Goal: Ask a question

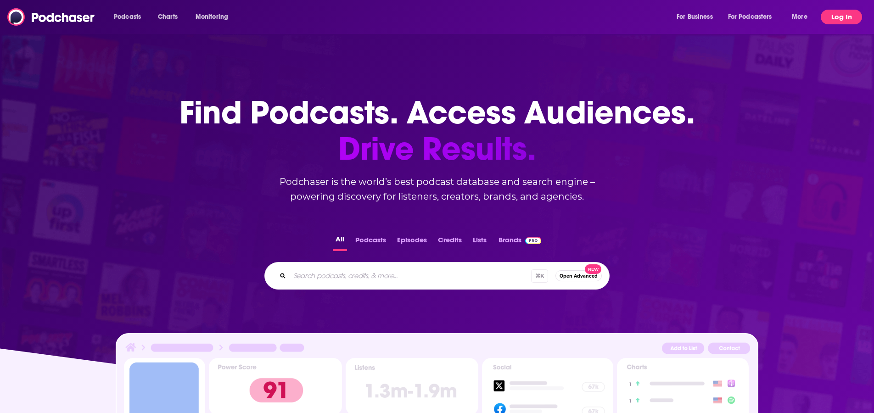
click at [843, 17] on button "Log In" at bounding box center [841, 17] width 41 height 15
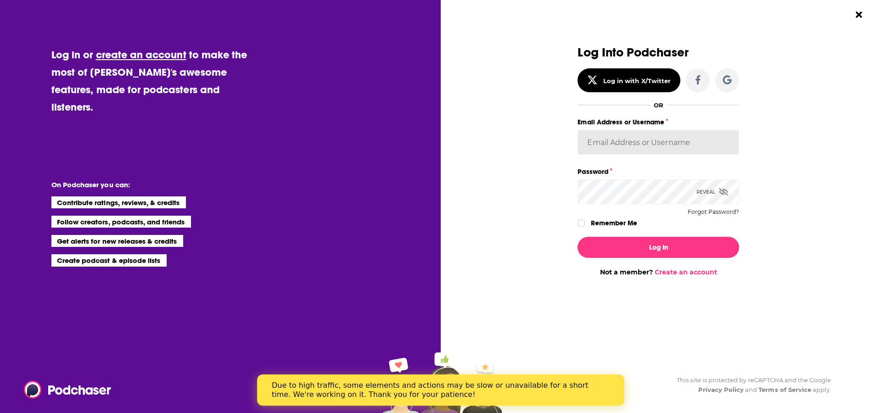
type input "mhabermann"
click at [658, 247] on button "Log In" at bounding box center [659, 247] width 162 height 21
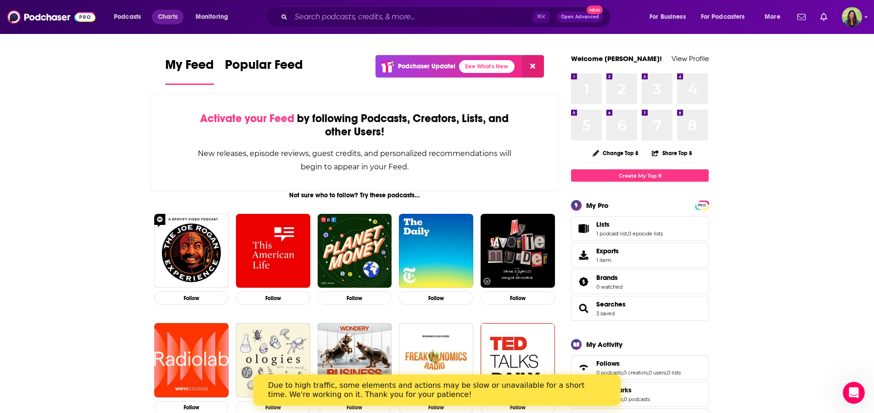
click at [178, 17] on span "Charts" at bounding box center [168, 17] width 20 height 13
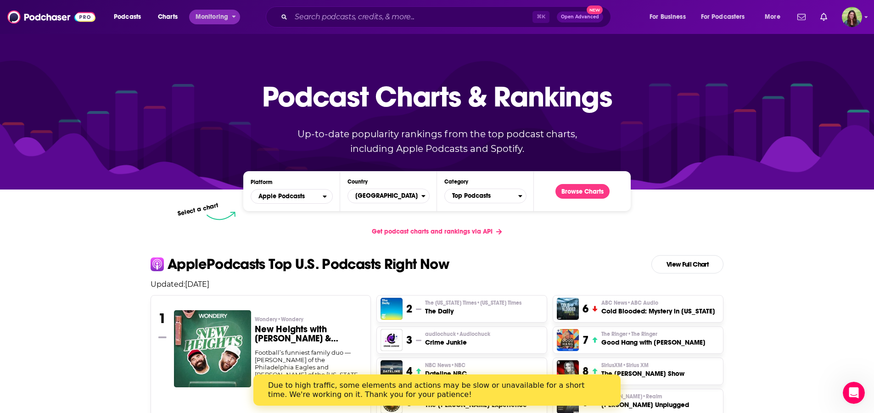
click at [221, 14] on span "Monitoring" at bounding box center [212, 17] width 33 height 13
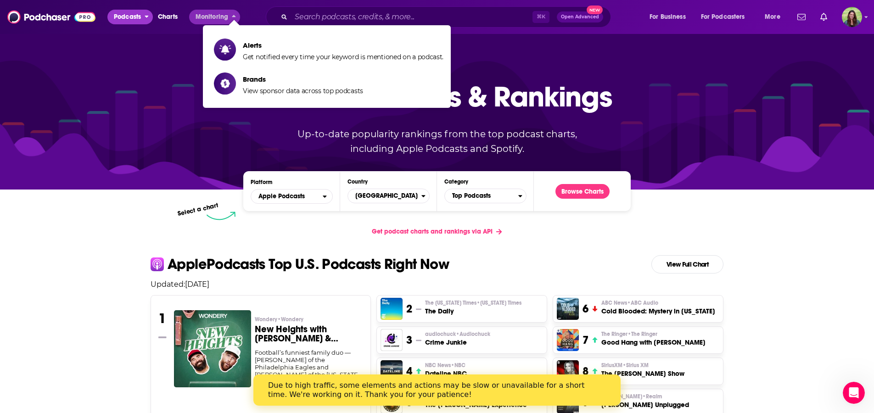
click at [127, 16] on span "Podcasts" at bounding box center [127, 17] width 27 height 13
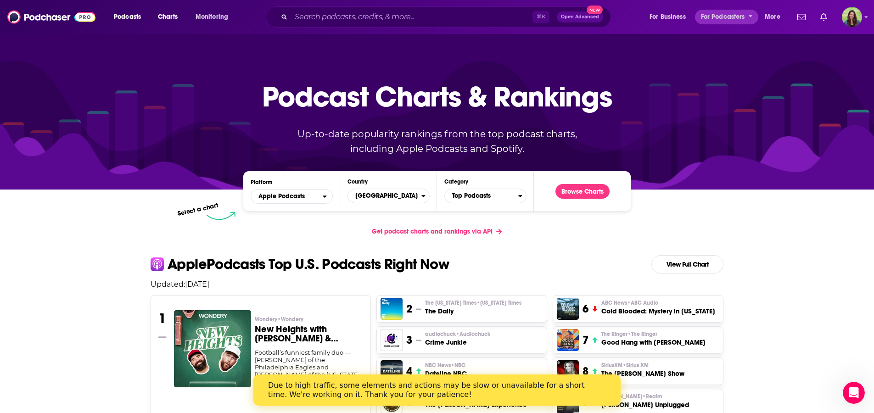
click at [752, 15] on icon "open menu" at bounding box center [751, 15] width 4 height 6
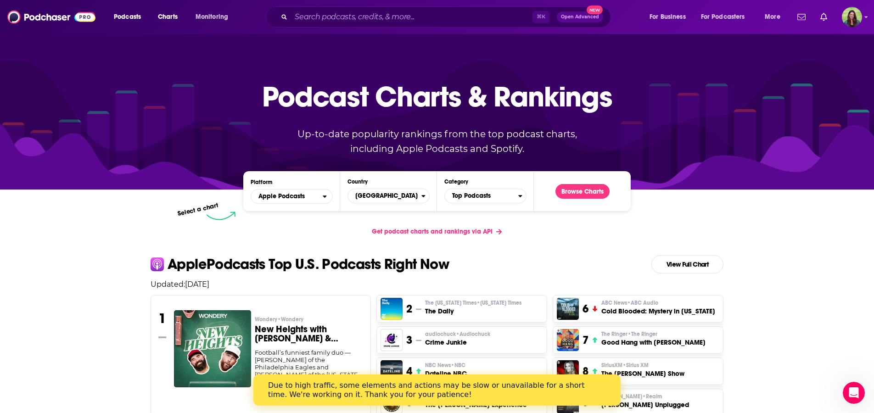
click at [40, 17] on img at bounding box center [51, 16] width 88 height 17
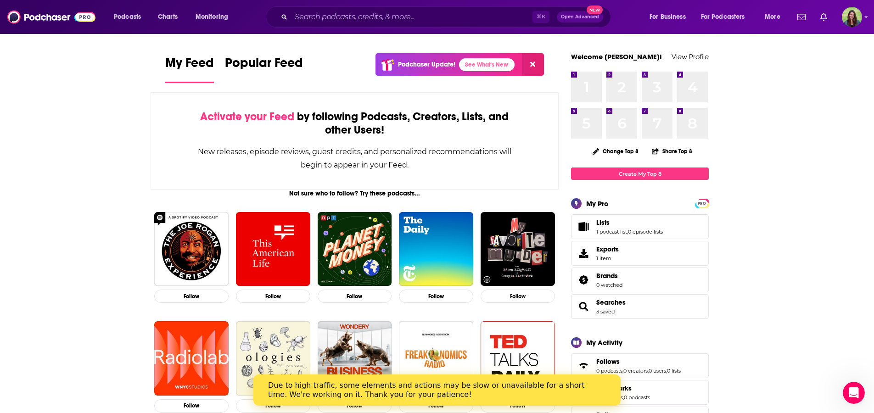
scroll to position [4, 0]
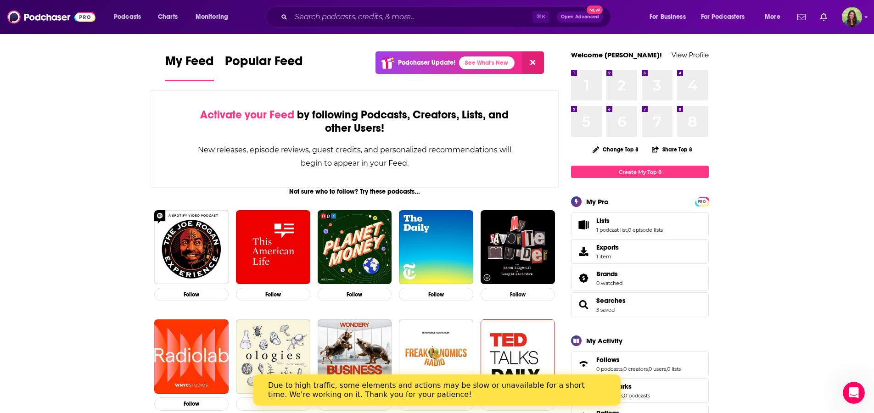
click at [613, 247] on span "Exports" at bounding box center [607, 247] width 22 height 8
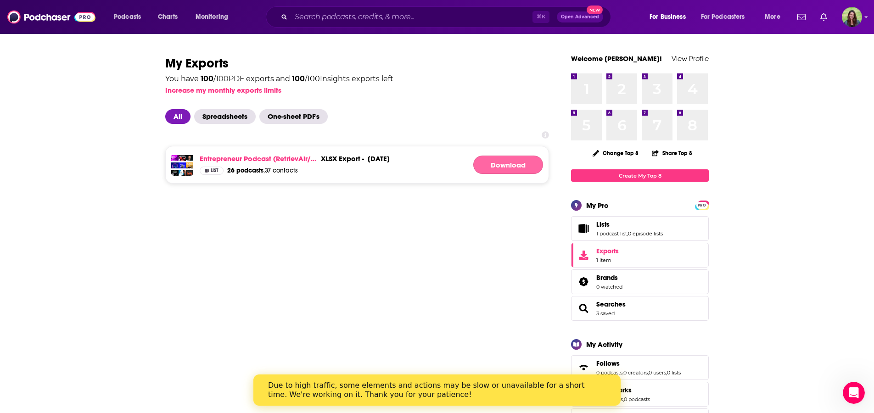
click at [499, 162] on link "Download" at bounding box center [508, 165] width 70 height 18
click at [254, 158] on link "Entrepreneur Podcast (RetrievAir/Abacus Brands)" at bounding box center [259, 158] width 118 height 9
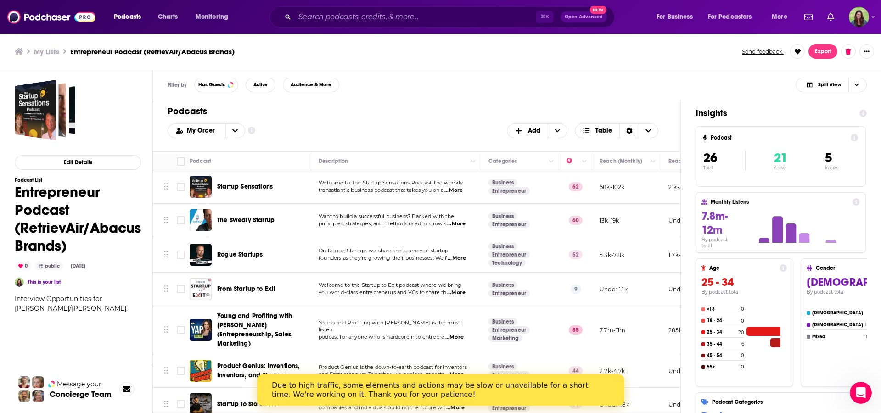
click at [405, 140] on div "Podcasts Add My Order Customize Your List Order Select the “My Order” sort and …" at bounding box center [417, 125] width 528 height 51
click at [615, 397] on div "Due to high traffic, some elements and actions may be slow or unavailable for a…" at bounding box center [440, 390] width 367 height 24
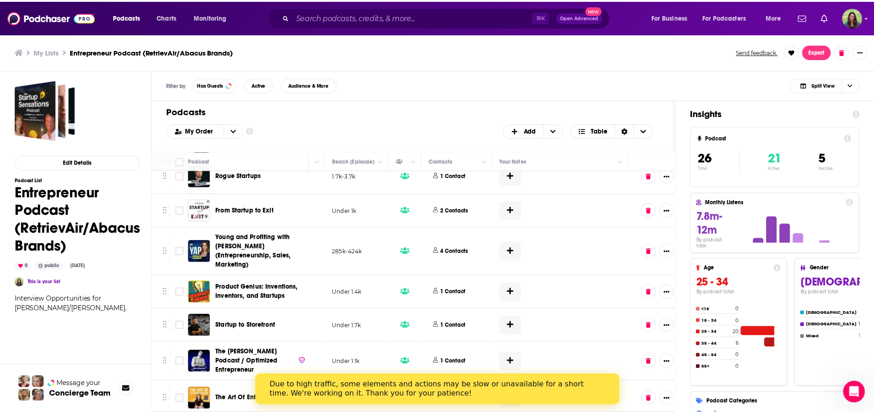
scroll to position [79, 347]
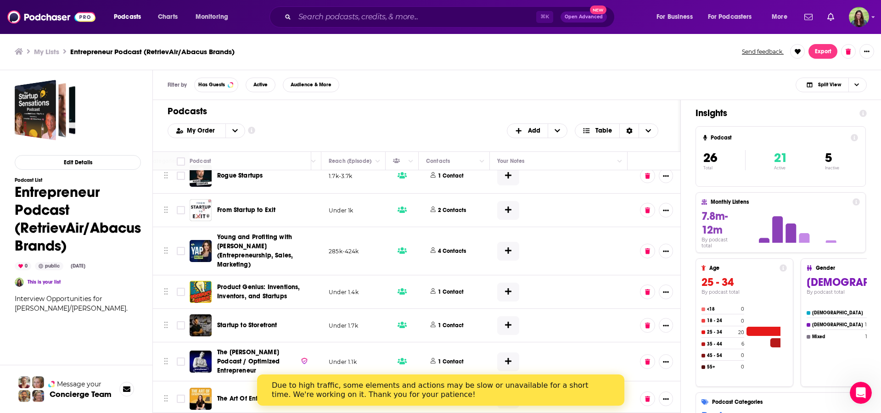
click at [660, 172] on button "Show More Button" at bounding box center [666, 176] width 14 height 15
click at [662, 174] on button "Show More Button" at bounding box center [666, 176] width 14 height 15
click at [866, 54] on icon "Show More Button" at bounding box center [867, 52] width 6 height 6
click at [607, 56] on div "My Lists Entrepreneur Podcast (RetrievAir/Abacus Brands) Send feedback. Export" at bounding box center [441, 51] width 852 height 15
click at [875, 15] on div "Podcasts Charts Monitoring ⌘ K Open Advanced New For Business For Podcasters Mo…" at bounding box center [440, 17] width 881 height 34
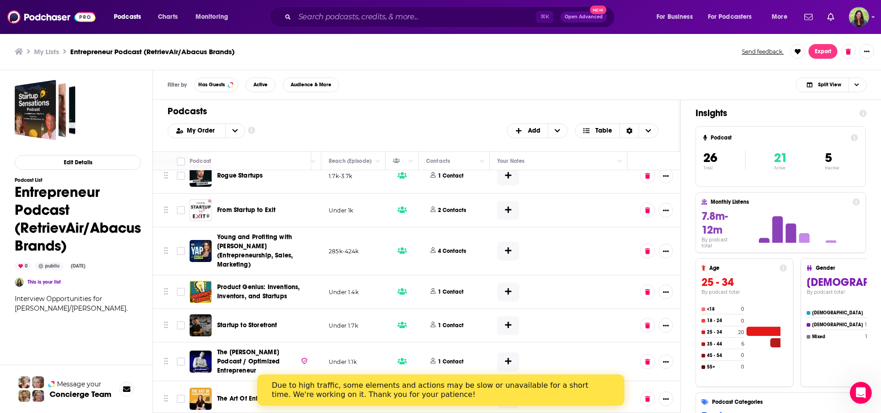
click at [875, 17] on div "Podcasts Charts Monitoring ⌘ K Open Advanced New For Business For Podcasters Mo…" at bounding box center [440, 17] width 881 height 34
click at [873, 19] on icon "Show profile menu" at bounding box center [873, 17] width 4 height 6
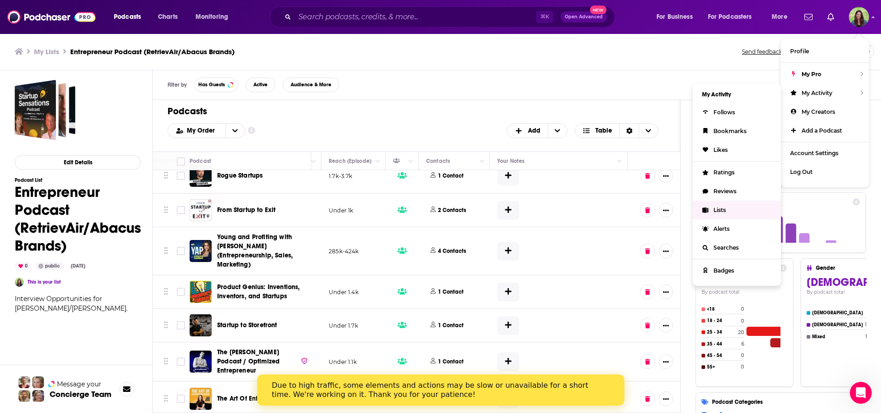
click at [714, 210] on span "Lists" at bounding box center [720, 210] width 12 height 7
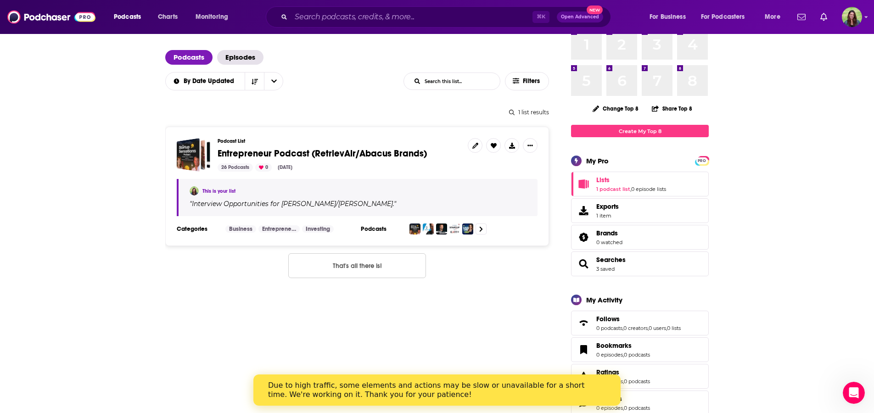
scroll to position [46, 0]
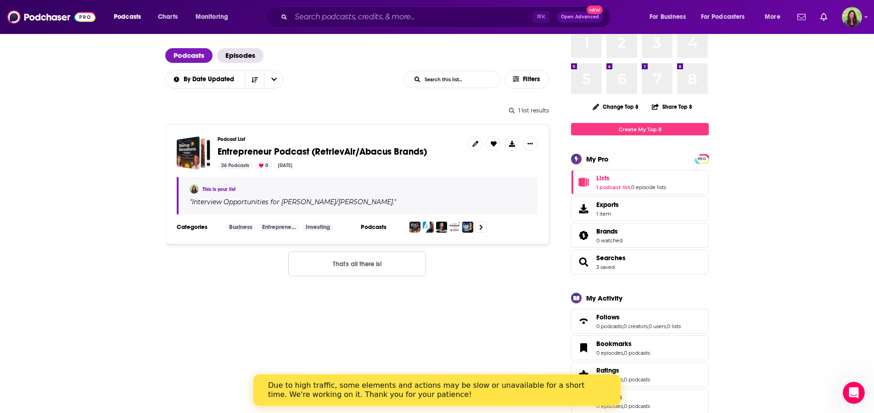
click at [531, 144] on icon "Show More Button" at bounding box center [531, 143] width 6 height 1
click at [482, 228] on icon at bounding box center [481, 227] width 3 height 5
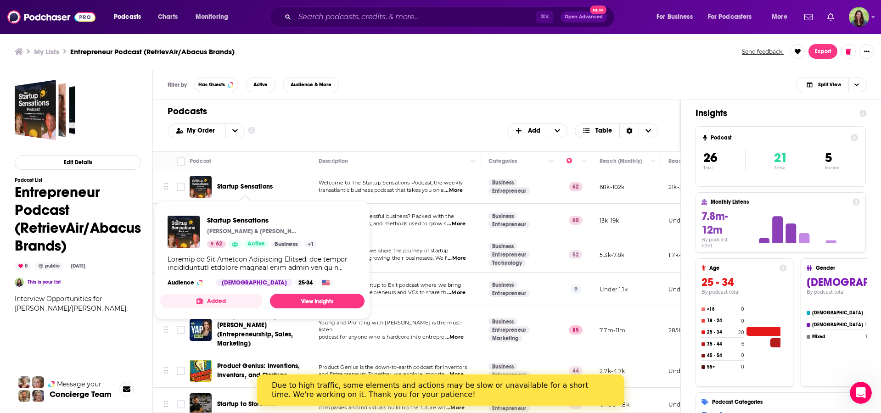
click at [241, 187] on span "Startup Sensations" at bounding box center [245, 187] width 56 height 8
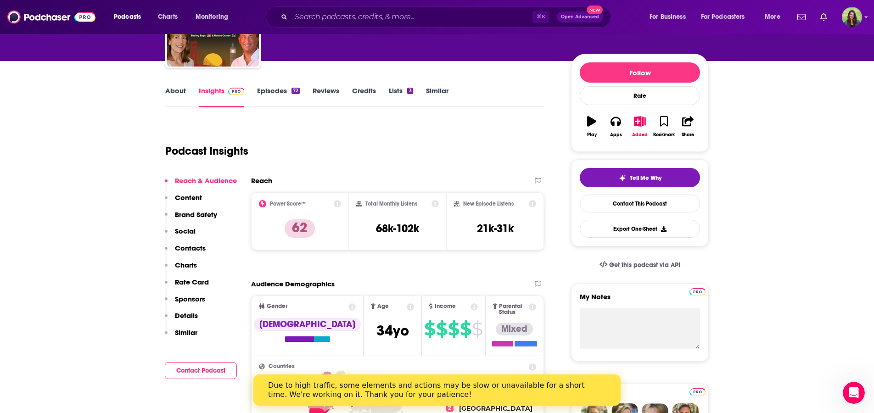
scroll to position [141, 0]
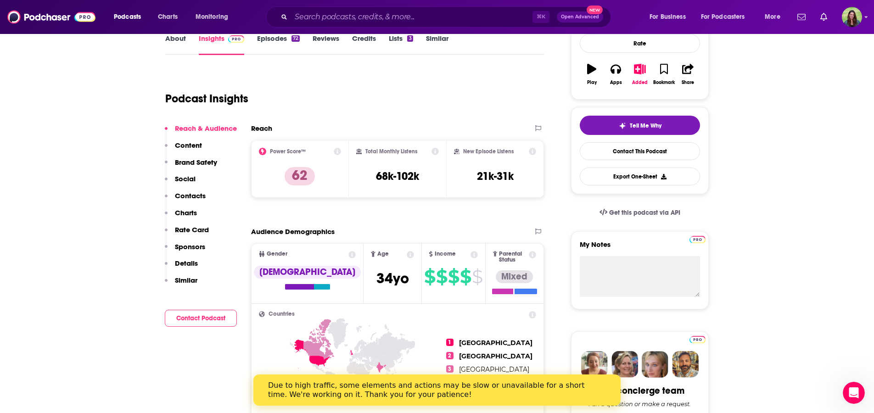
click at [183, 195] on p "Contacts" at bounding box center [190, 195] width 31 height 9
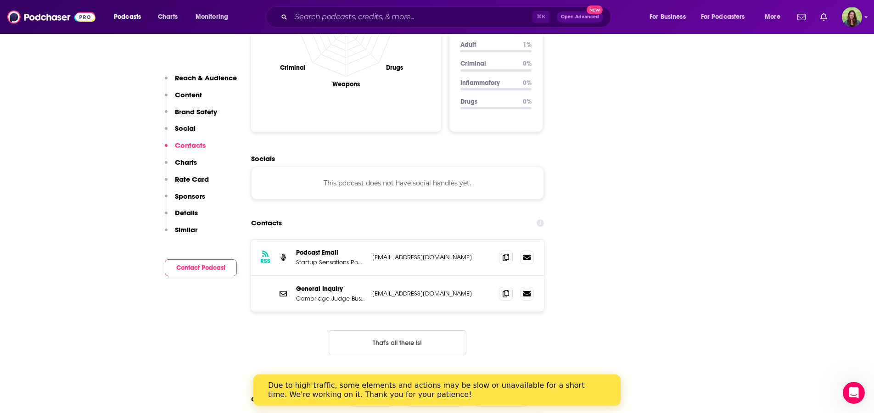
scroll to position [989, 0]
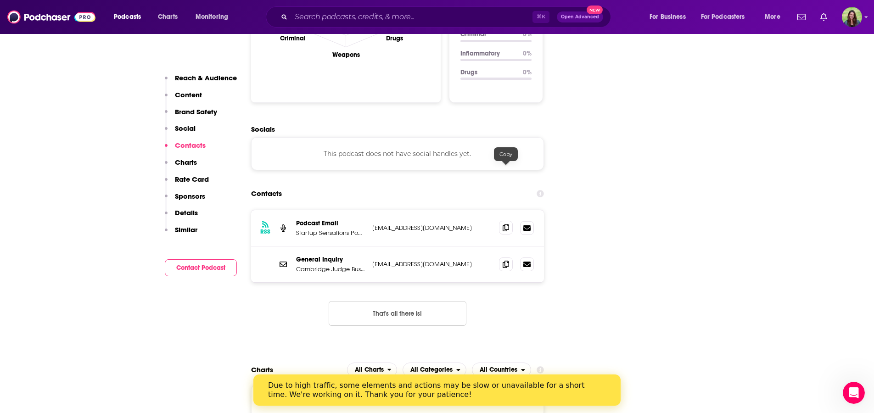
click at [506, 224] on icon at bounding box center [506, 227] width 6 height 7
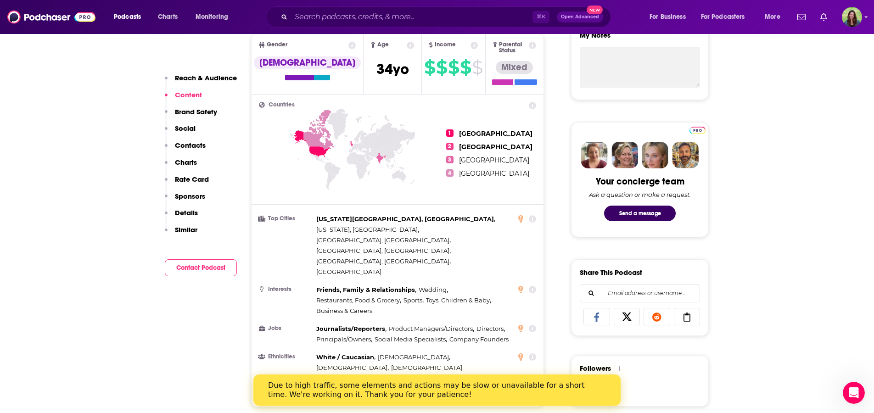
scroll to position [270, 0]
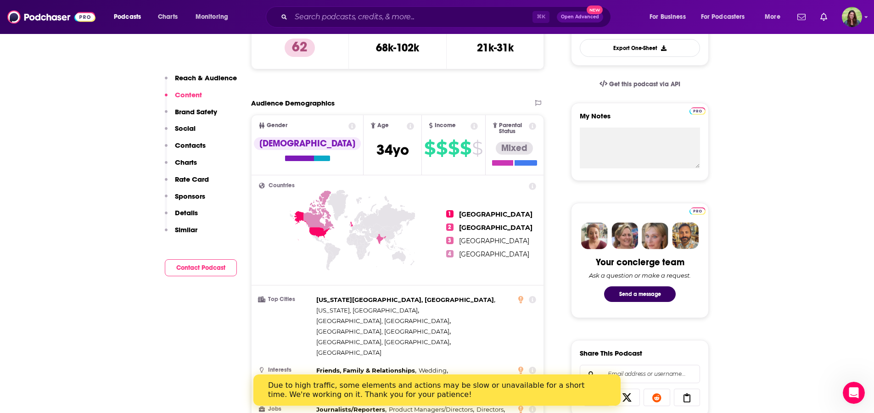
click at [855, 399] on icon "Open Intercom Messenger" at bounding box center [854, 393] width 15 height 15
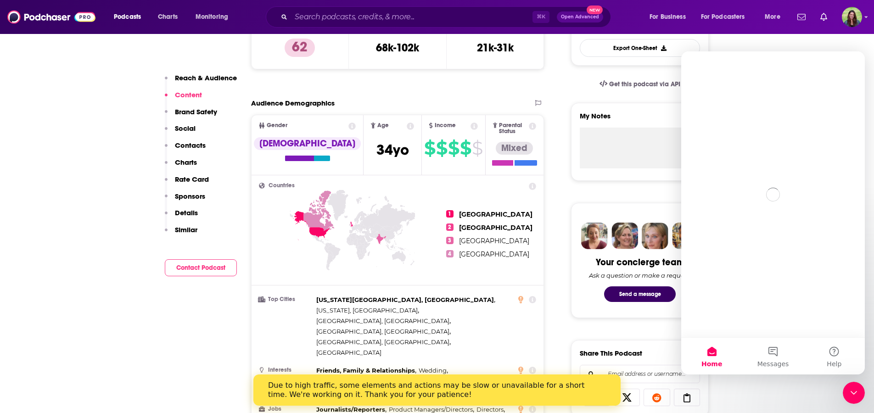
scroll to position [0, 0]
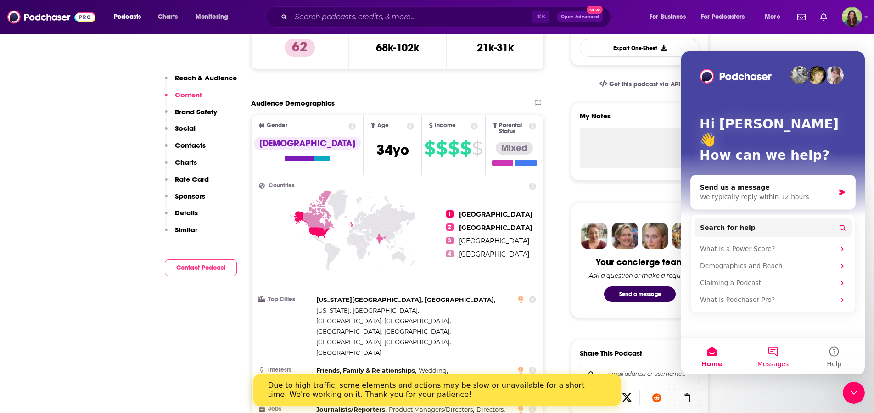
click at [774, 354] on button "Messages" at bounding box center [772, 356] width 61 height 37
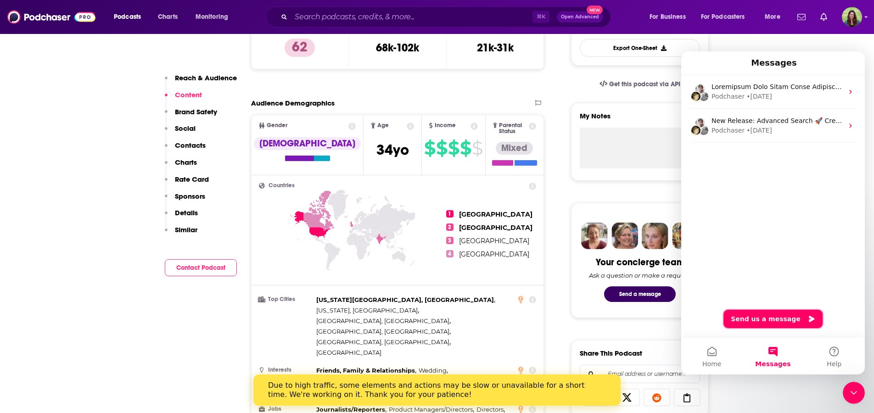
click at [772, 318] on button "Send us a message" at bounding box center [773, 319] width 99 height 18
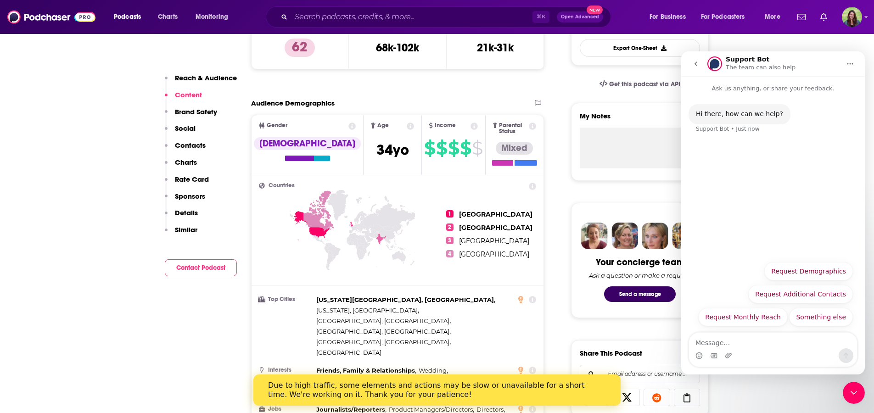
click at [709, 341] on textarea "Message…" at bounding box center [773, 341] width 168 height 16
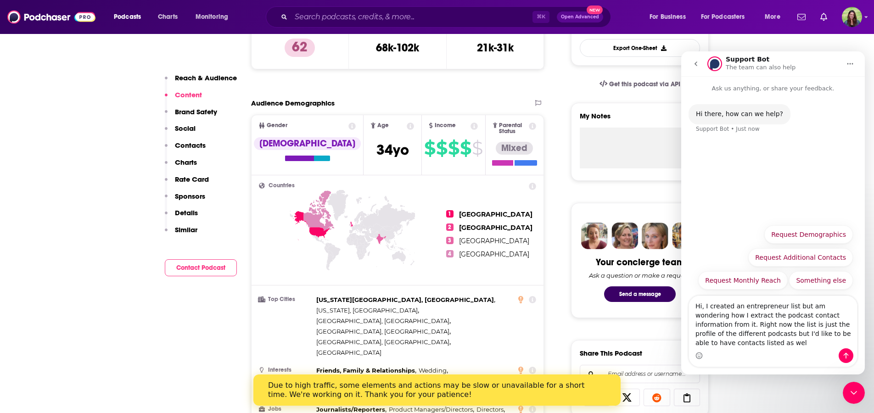
type textarea "Hi, I created an entrepreneur list but am wondering how I extract the podcast c…"
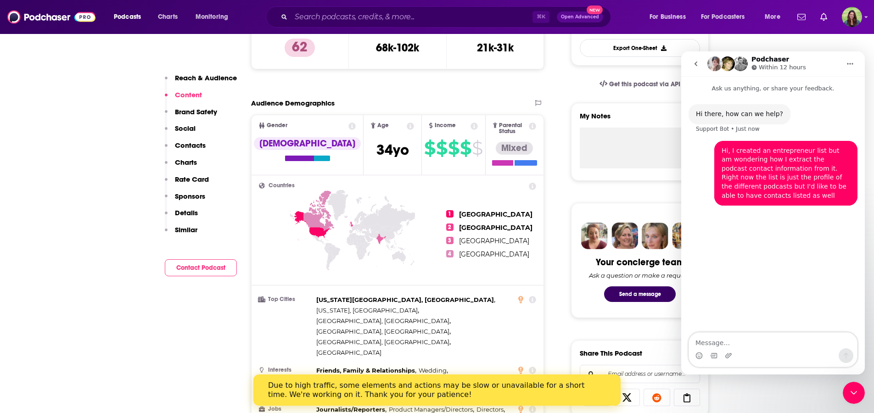
scroll to position [198, 0]
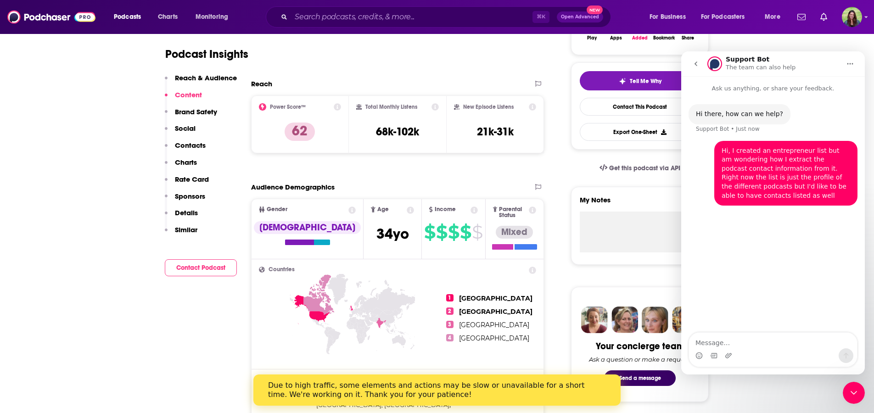
scroll to position [0, 0]
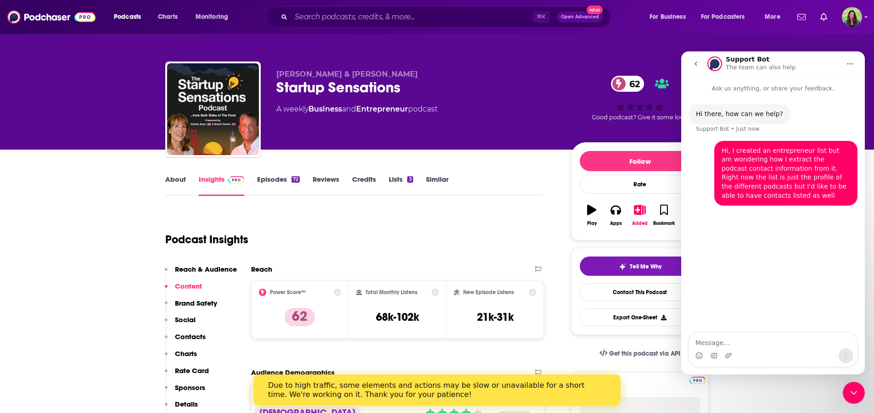
click at [697, 64] on icon "go back" at bounding box center [695, 63] width 7 height 7
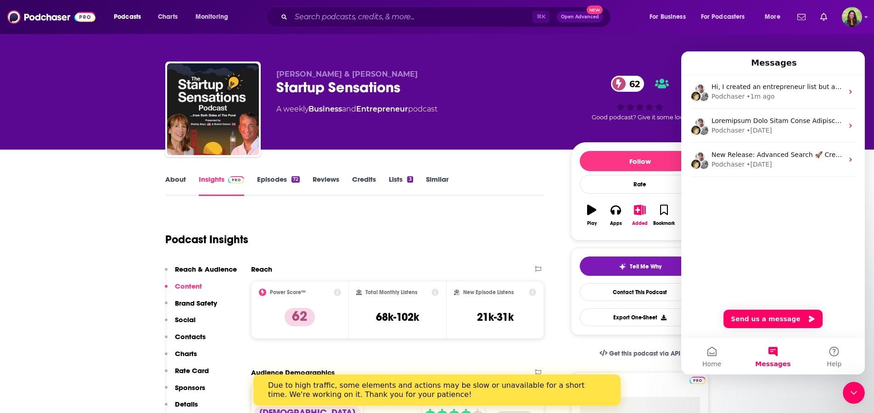
click at [866, 17] on icon "Show profile menu" at bounding box center [867, 17] width 4 height 6
click at [836, 65] on div "Messages" at bounding box center [773, 63] width 172 height 16
click at [851, 395] on icon "Close Intercom Messenger" at bounding box center [854, 393] width 11 height 11
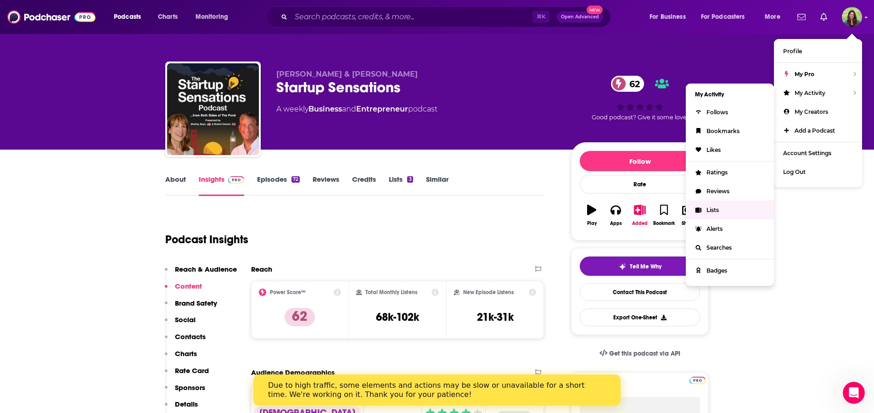
click at [711, 212] on span "Lists" at bounding box center [713, 210] width 12 height 7
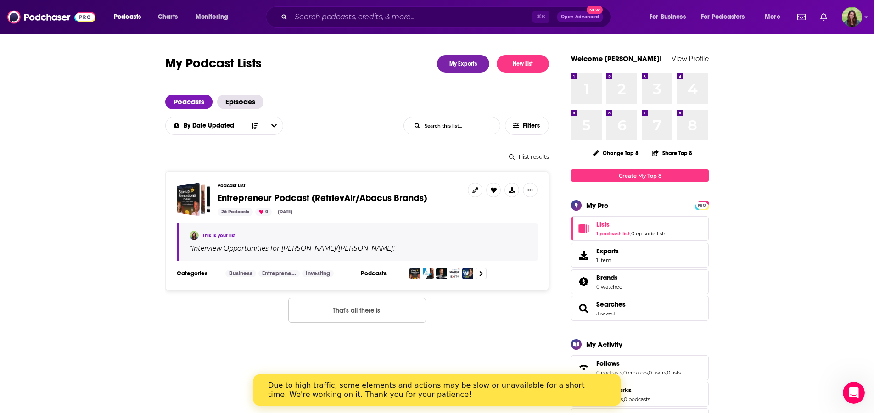
click at [456, 128] on input "List Search Input" at bounding box center [452, 126] width 96 height 17
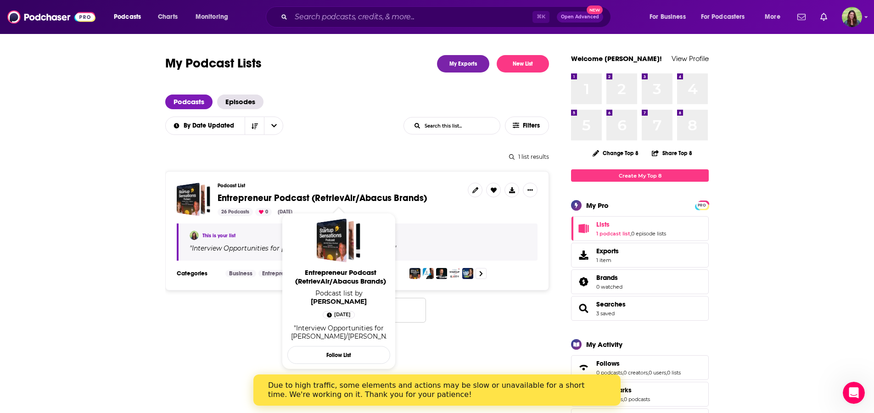
click at [361, 197] on span "Entrepreneur Podcast (RetrievAir/Abacus Brands)" at bounding box center [322, 197] width 209 height 11
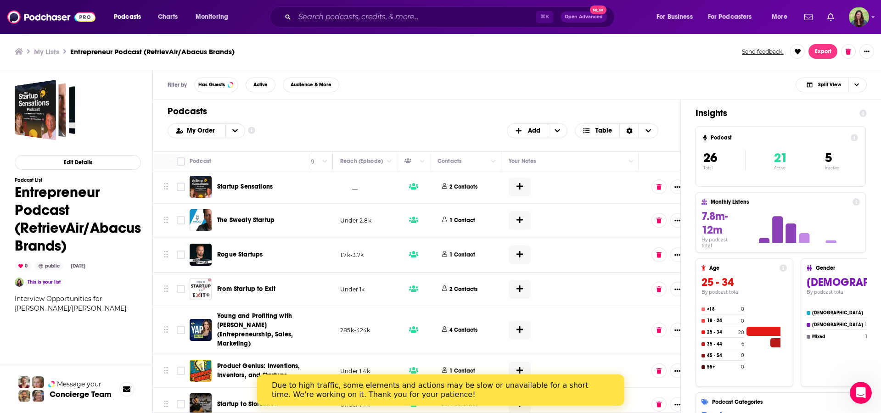
scroll to position [0, 347]
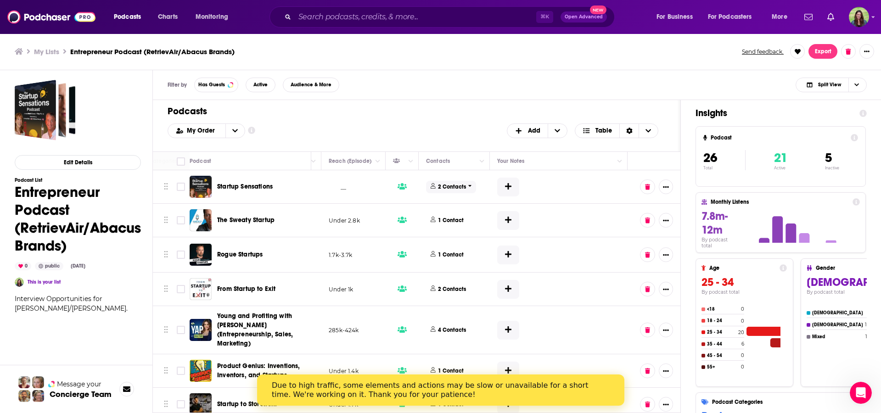
click at [468, 184] on icon at bounding box center [470, 186] width 4 height 6
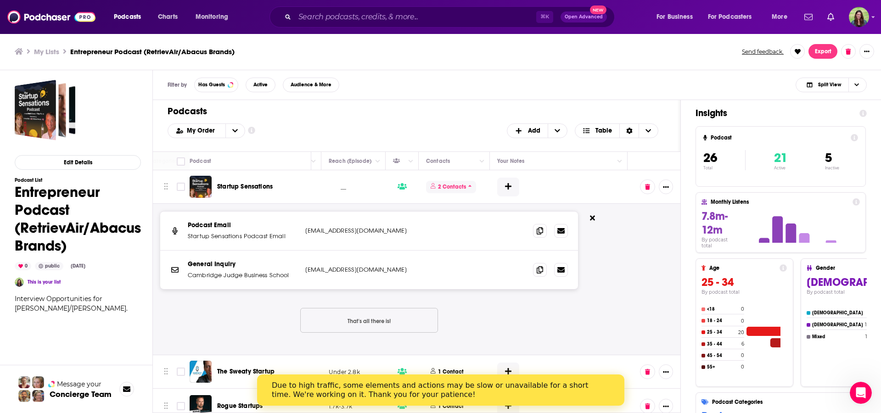
click at [468, 184] on icon at bounding box center [470, 186] width 4 height 6
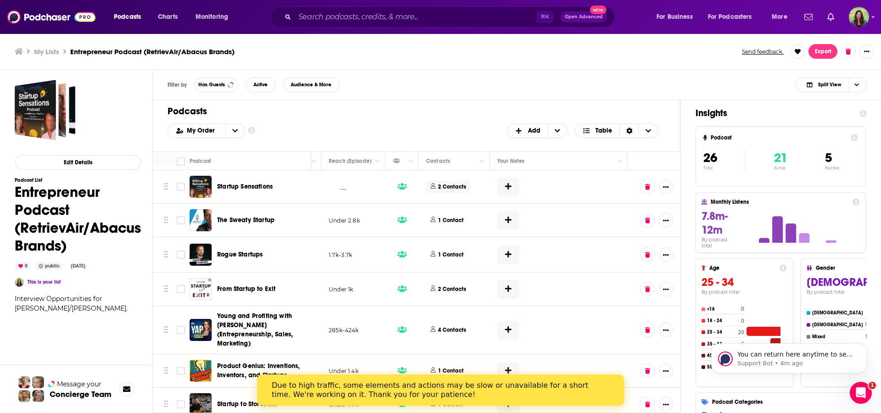
scroll to position [0, 0]
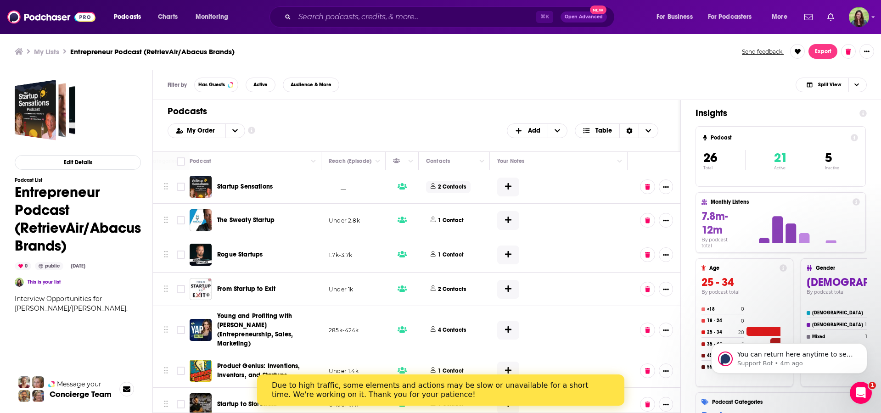
click at [866, 394] on icon "Open Intercom Messenger" at bounding box center [861, 393] width 15 height 15
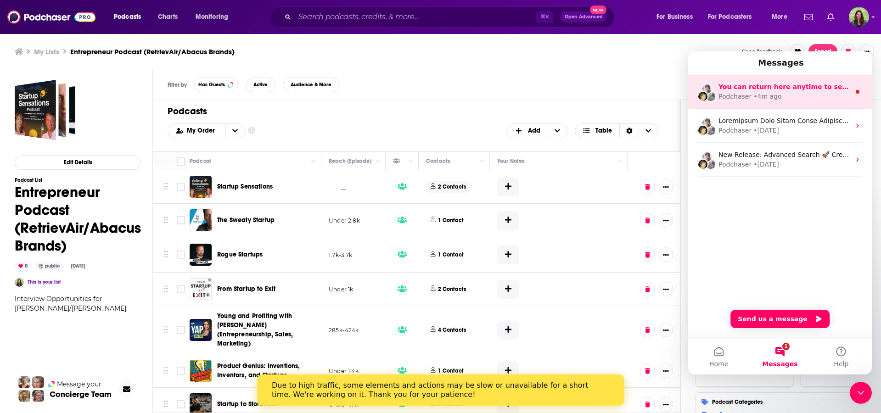
click at [747, 85] on span "You can return here anytime to see responses and send updates." at bounding box center [837, 86] width 236 height 7
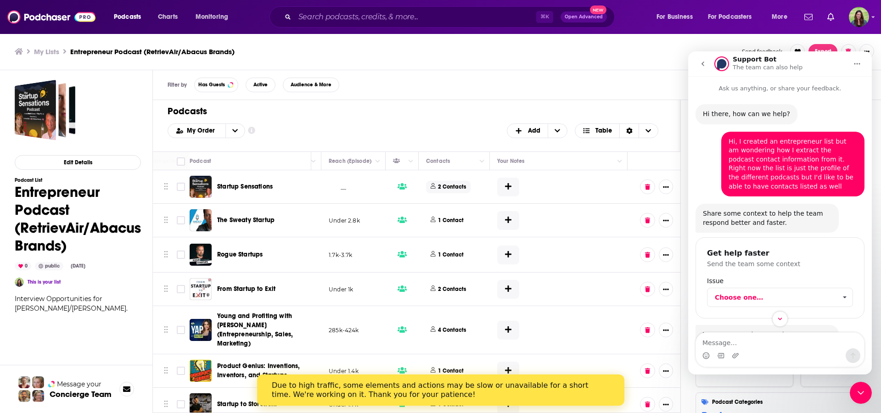
scroll to position [38, 0]
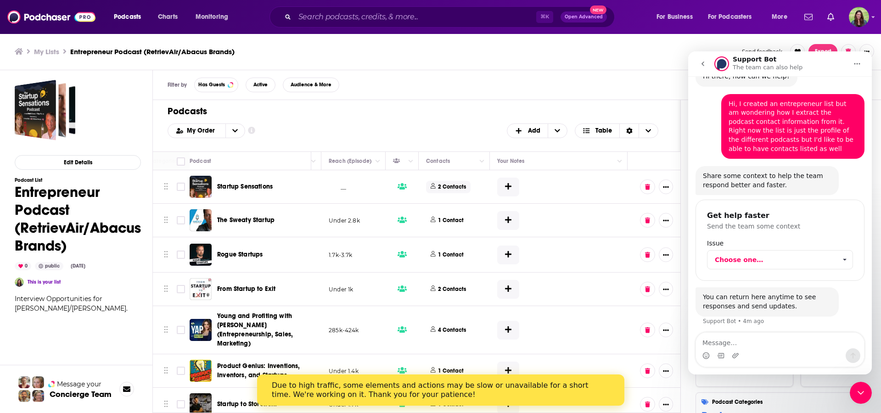
click at [857, 394] on icon "Close Intercom Messenger" at bounding box center [860, 393] width 11 height 11
